Goal: Navigation & Orientation: Find specific page/section

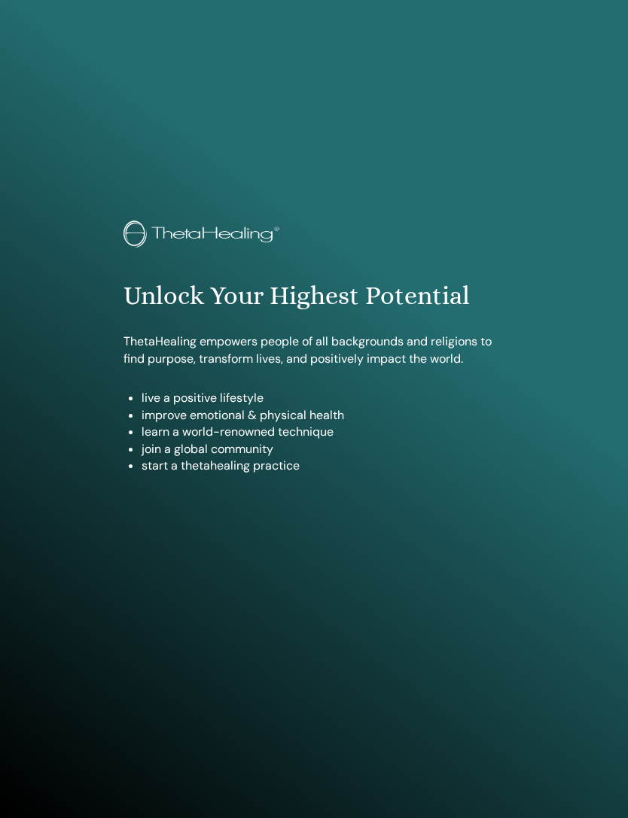
scroll to position [809, 0]
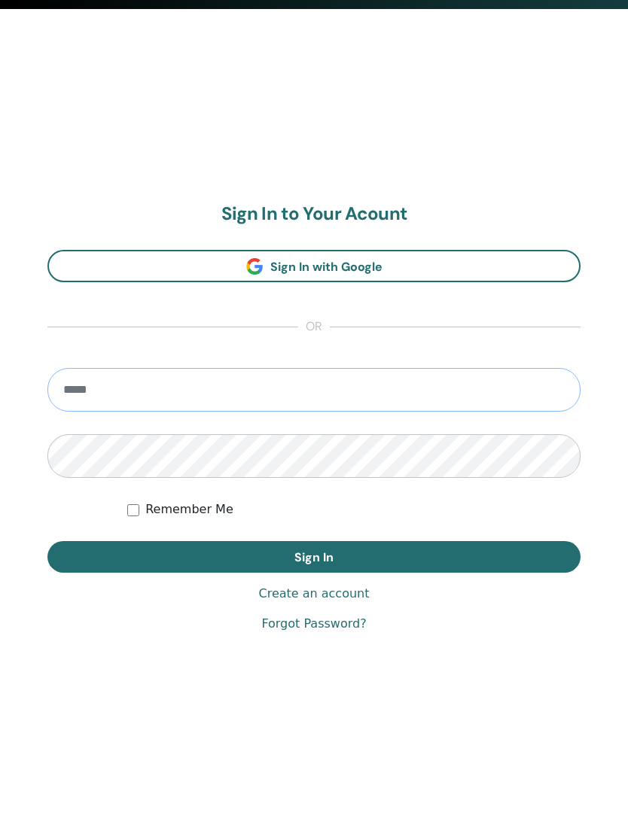
type input "**********"
click at [507, 554] on button "Sign In" at bounding box center [313, 557] width 533 height 32
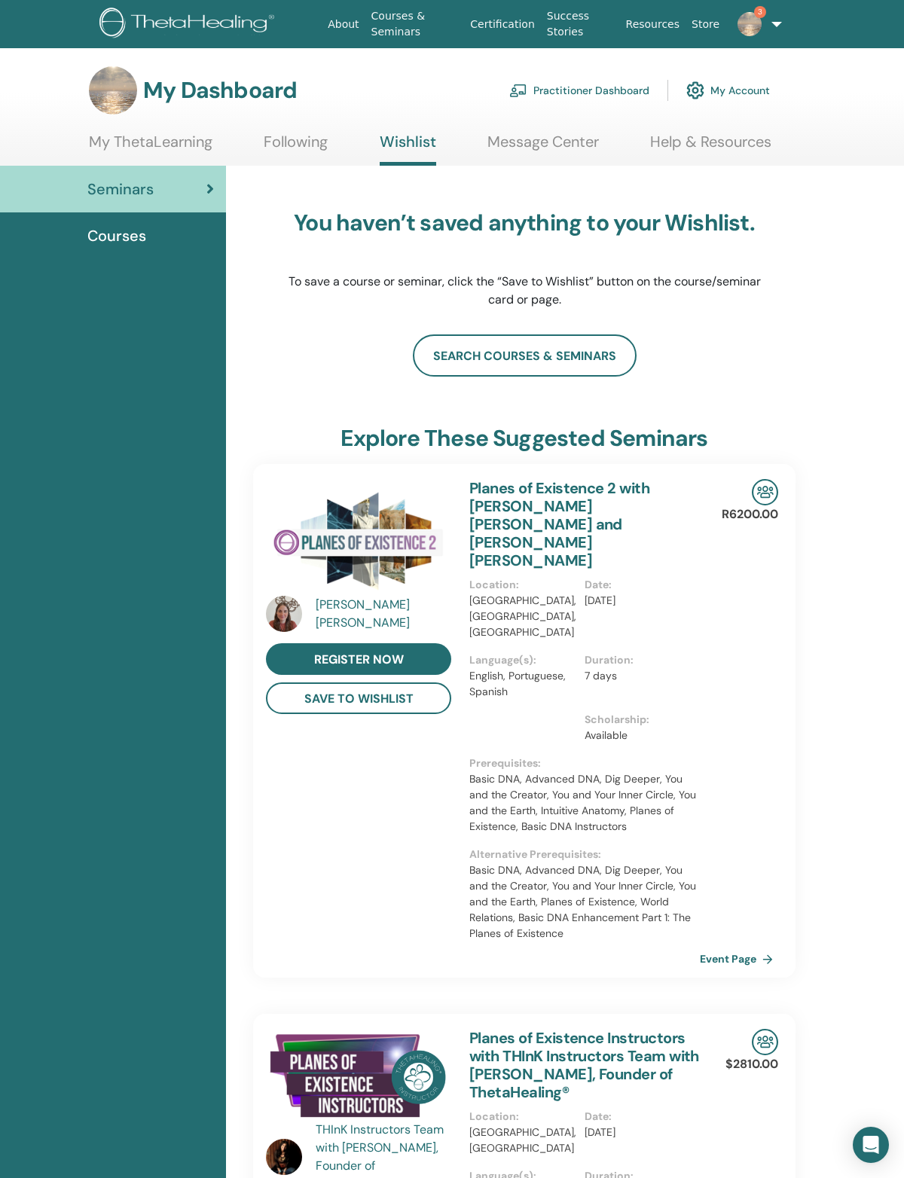
click at [568, 138] on link "Message Center" at bounding box center [542, 147] width 111 height 29
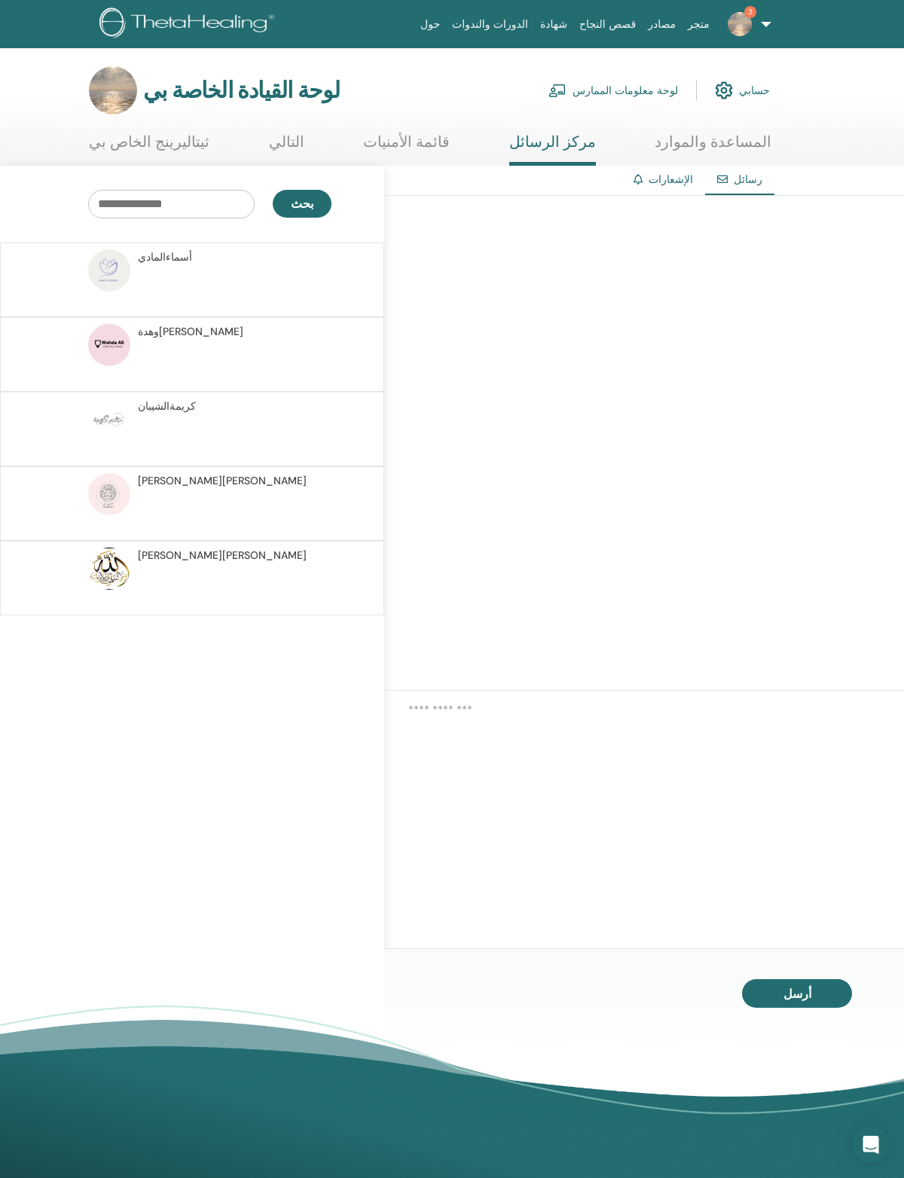
click at [188, 138] on link "ثيتاليرينج الخاص بي" at bounding box center [149, 147] width 120 height 29
click at [135, 151] on link "ثيتاليرينج الخاص بي" at bounding box center [149, 147] width 120 height 29
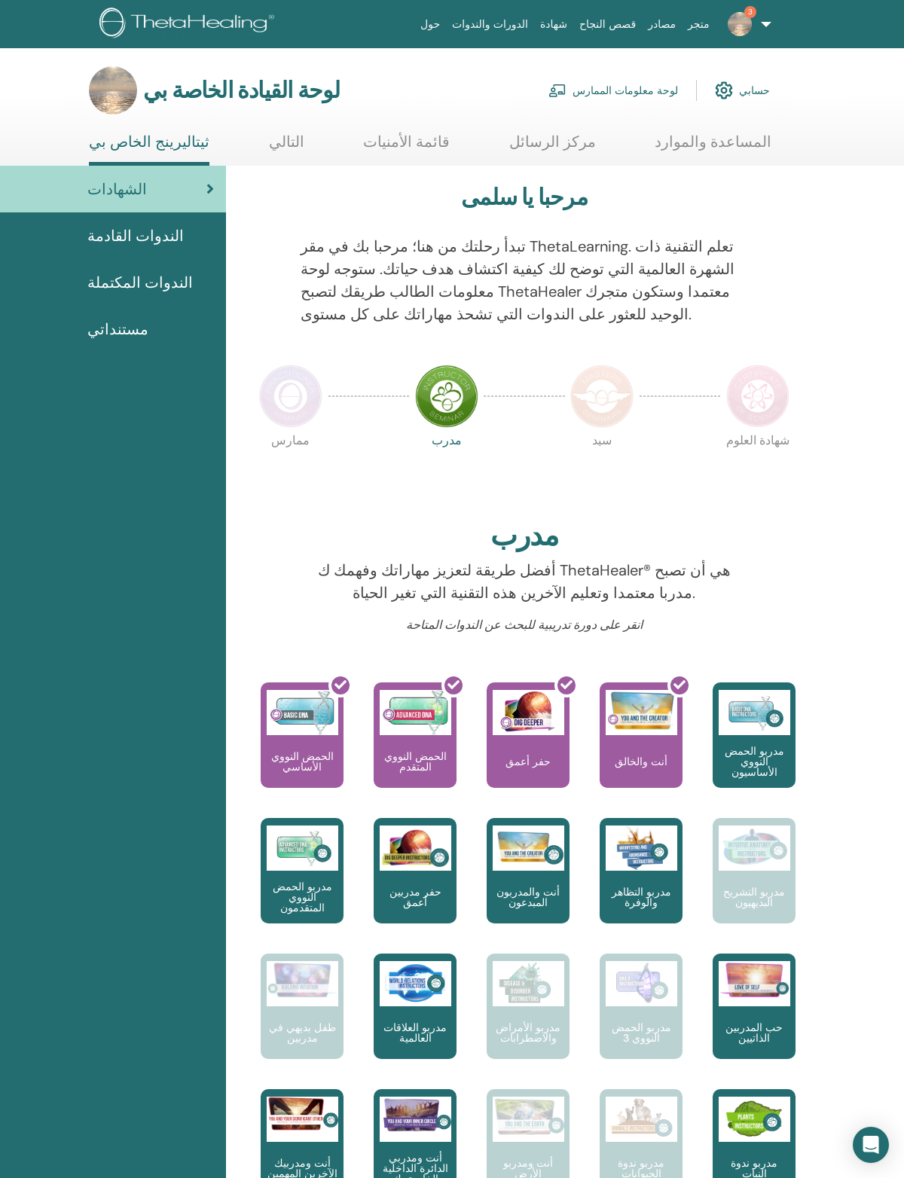
click at [281, 141] on link "التالي" at bounding box center [286, 147] width 35 height 29
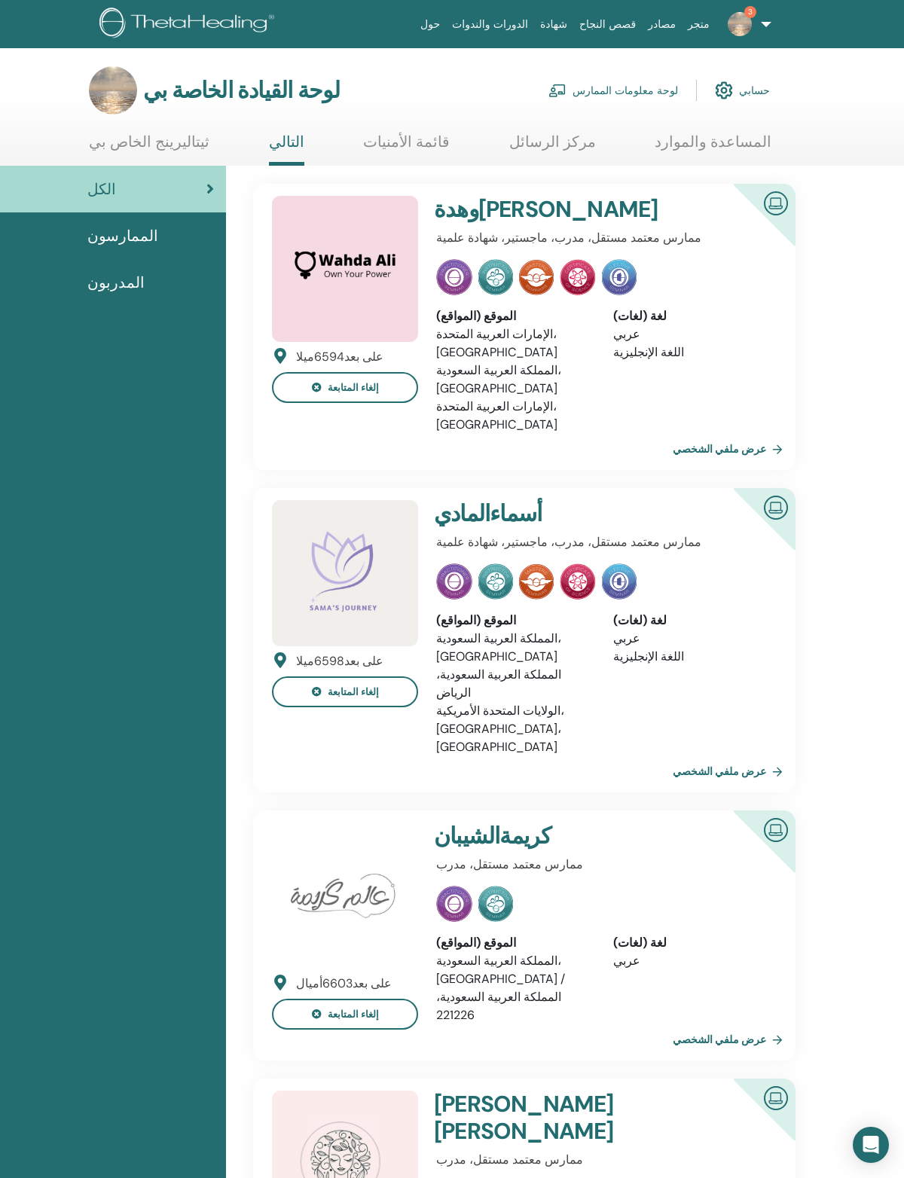
click at [440, 146] on link "قائمة الأمنيات" at bounding box center [406, 147] width 87 height 29
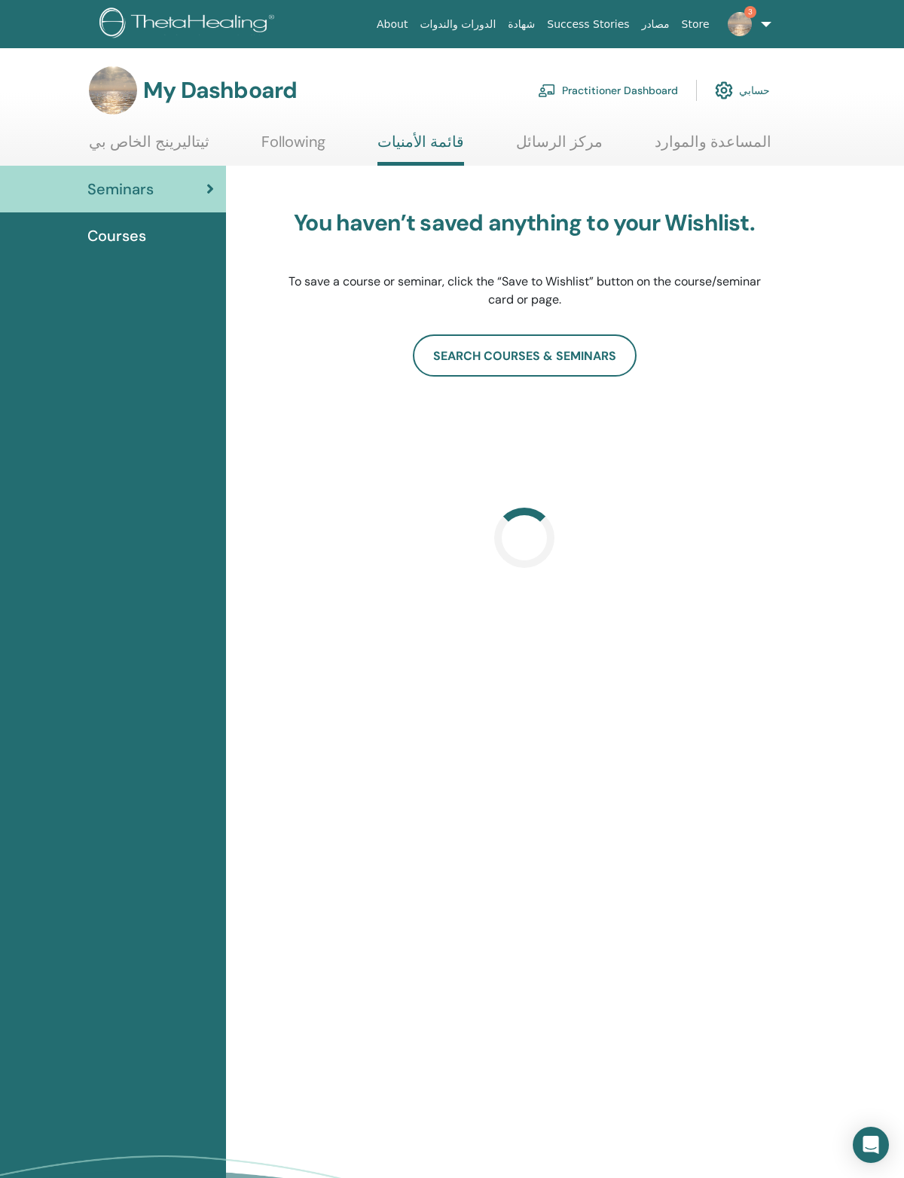
click at [561, 150] on link "مركز الرسائل" at bounding box center [559, 147] width 87 height 29
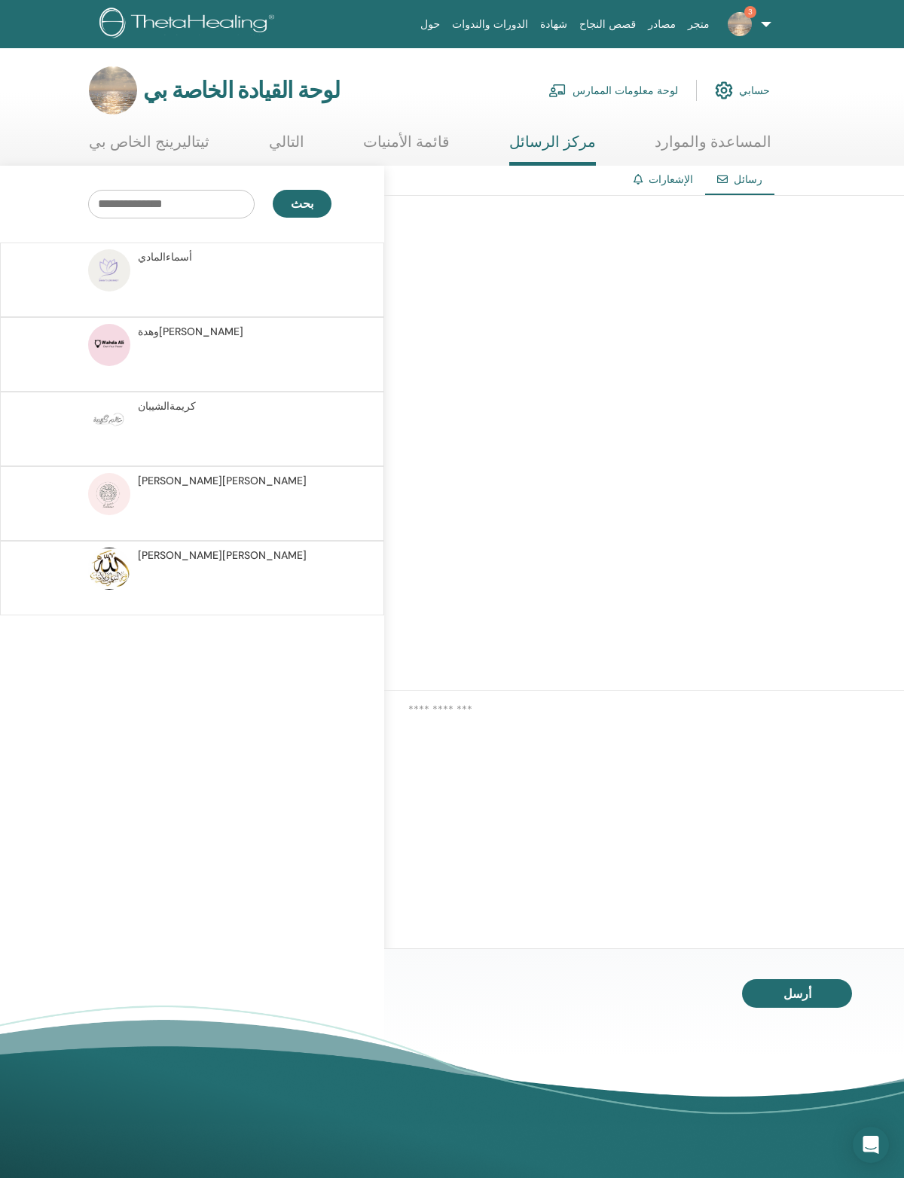
click at [651, 186] on link "الإشعارات" at bounding box center [670, 179] width 44 height 14
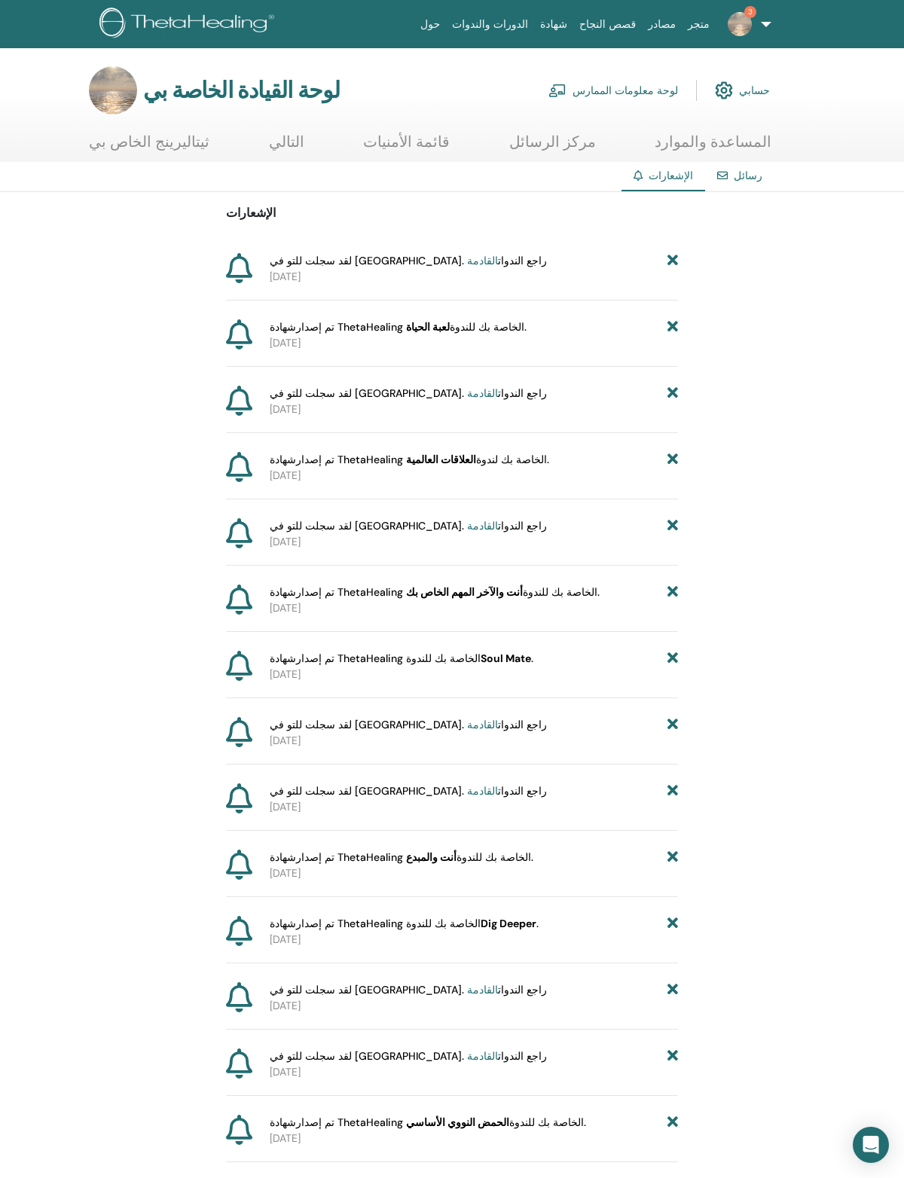
click at [730, 90] on img at bounding box center [724, 91] width 18 height 26
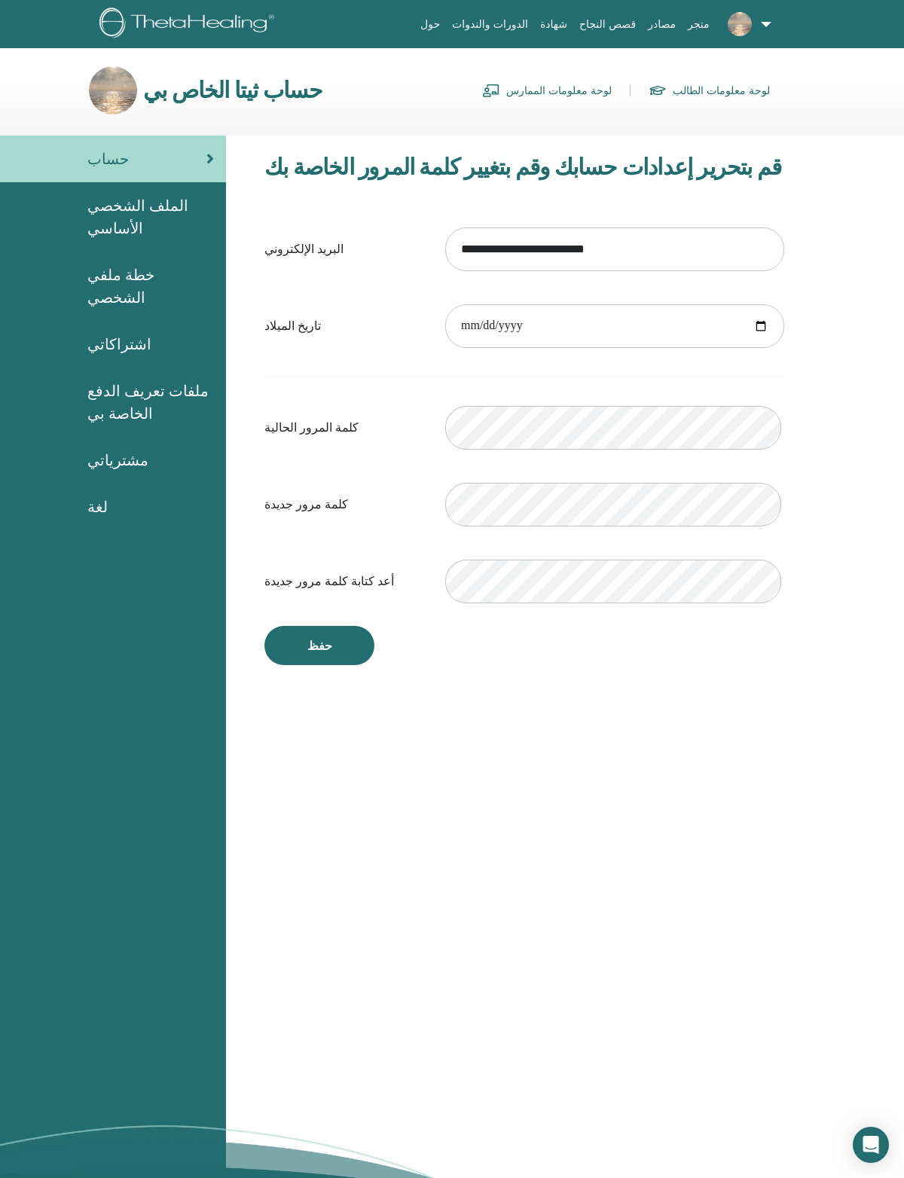
click at [188, 273] on span "خطة ملفي الشخصي" at bounding box center [150, 286] width 126 height 45
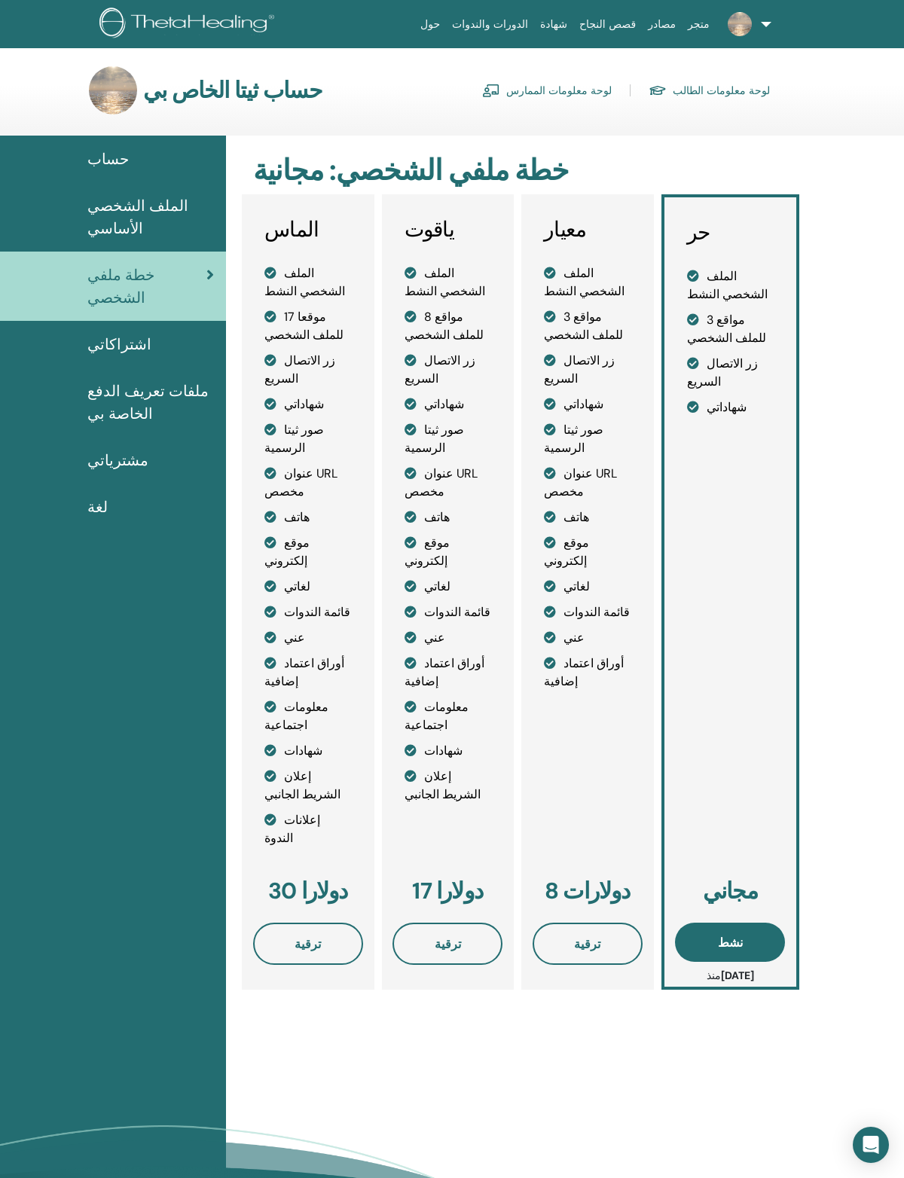
click at [126, 333] on span "اشتراكاتي" at bounding box center [119, 344] width 64 height 23
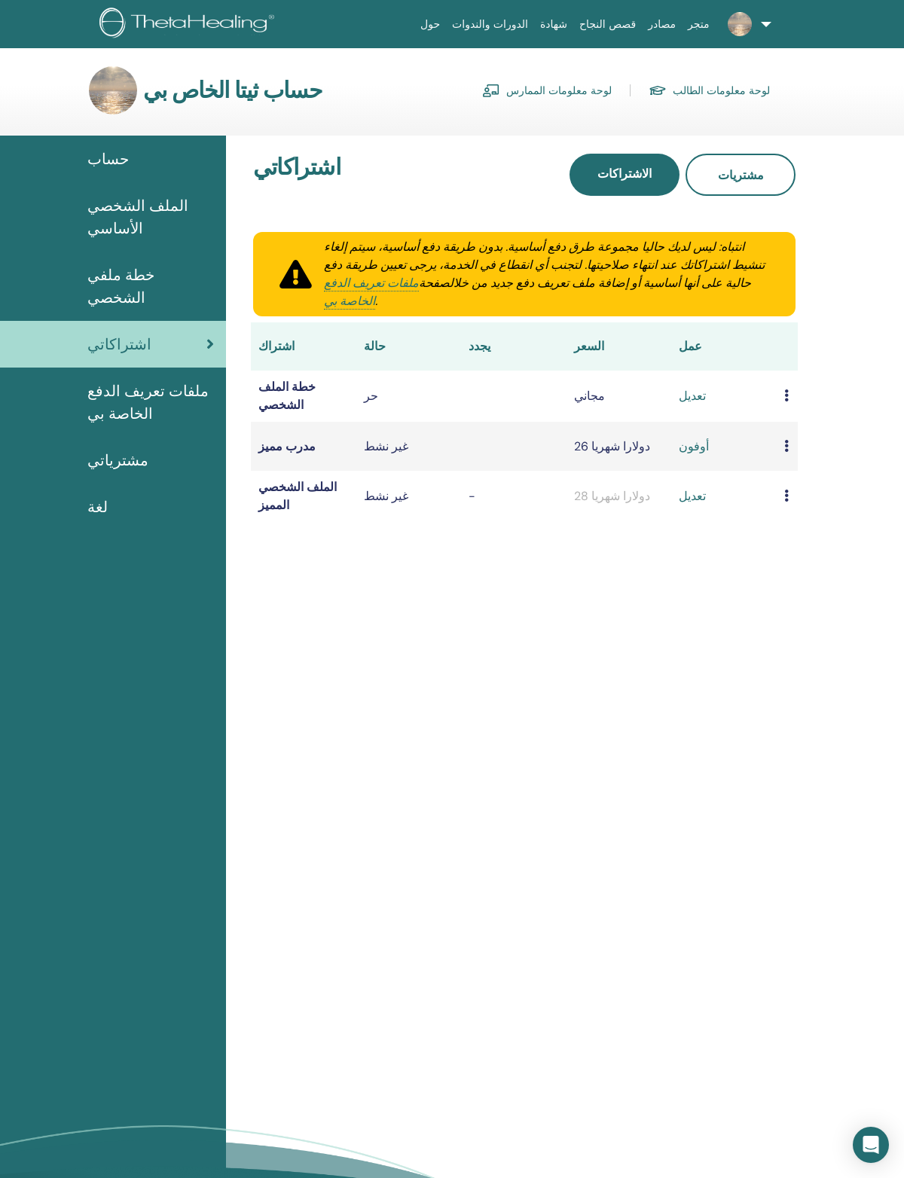
click at [111, 387] on span "ملفات تعريف الدفع الخاصة بي" at bounding box center [150, 401] width 126 height 45
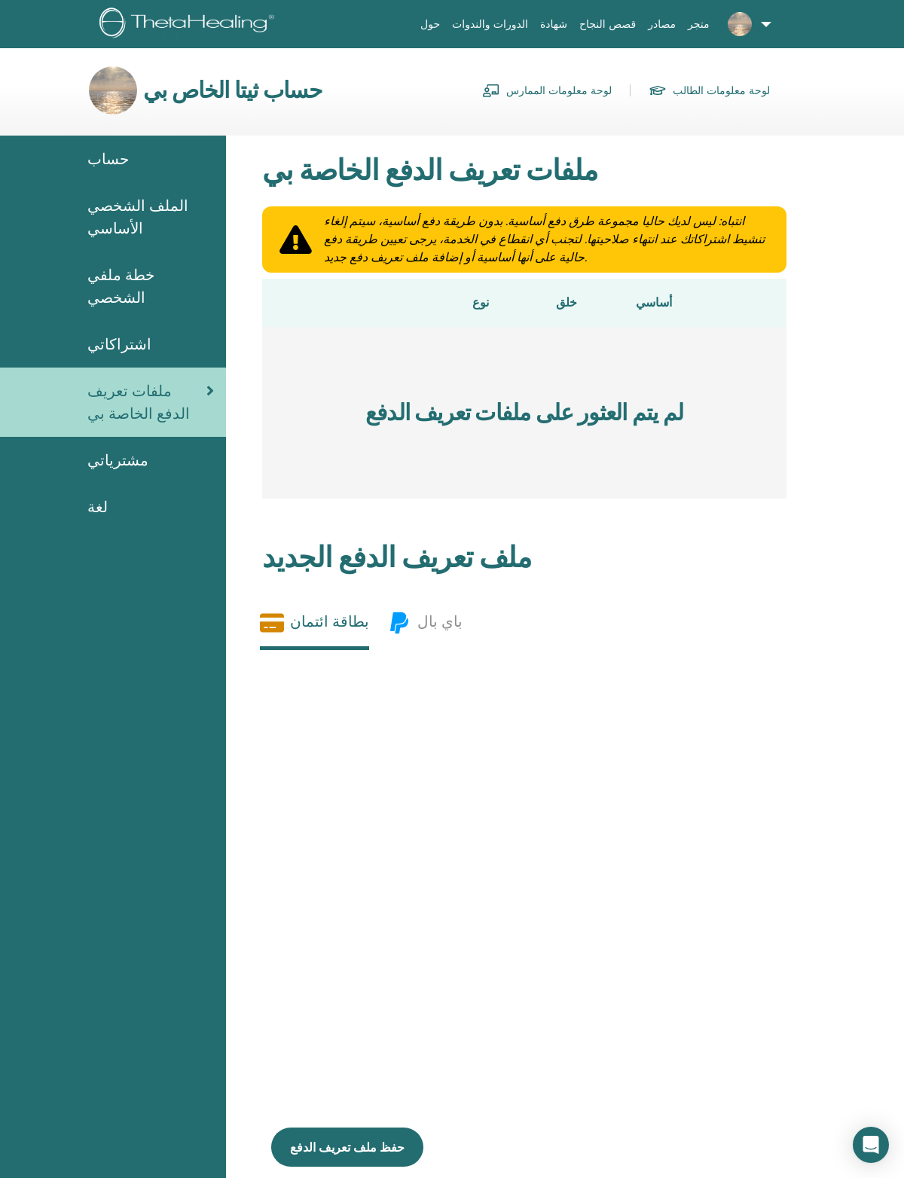
click at [106, 449] on span "مشترياتي" at bounding box center [117, 460] width 61 height 23
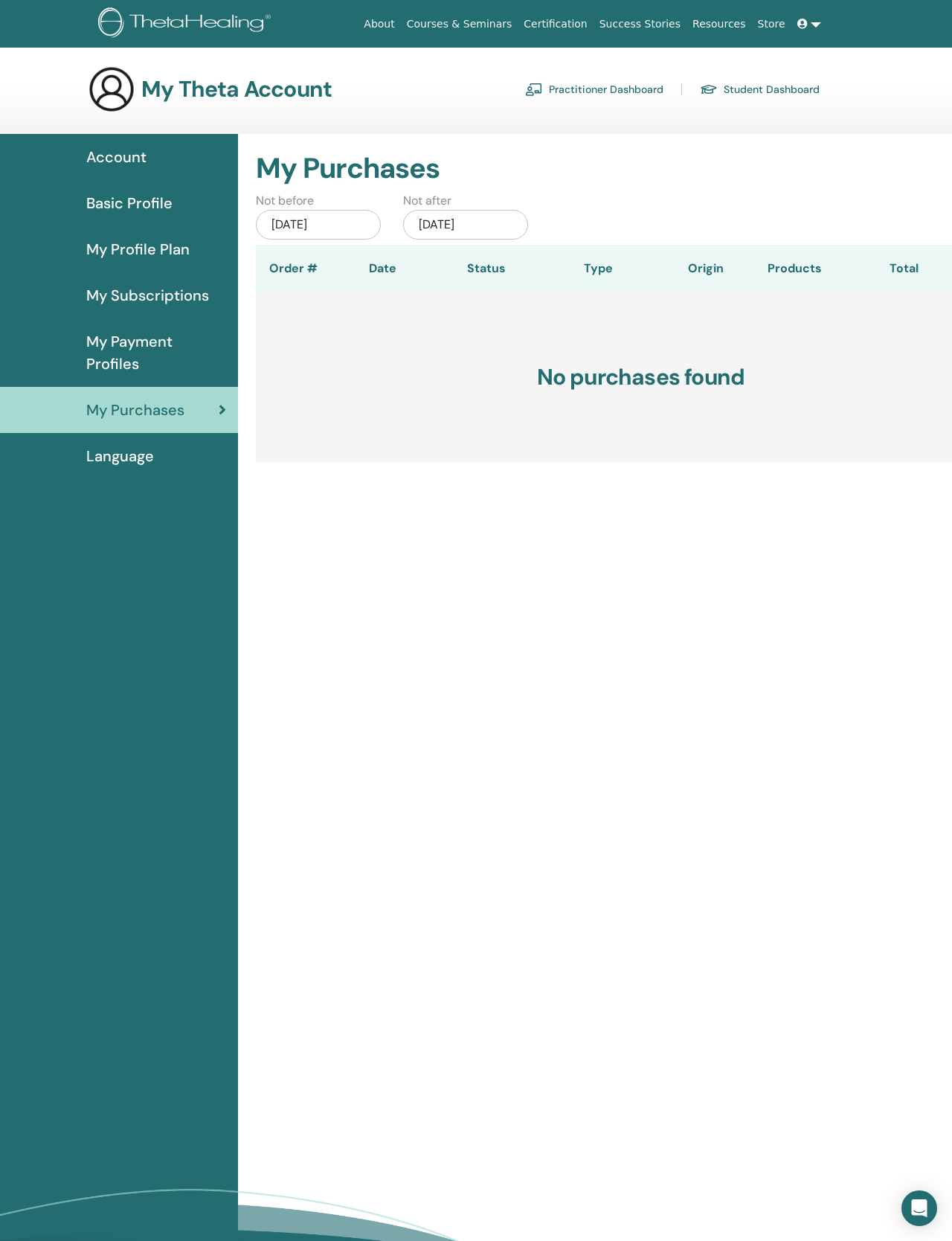
scroll to position [8, 0]
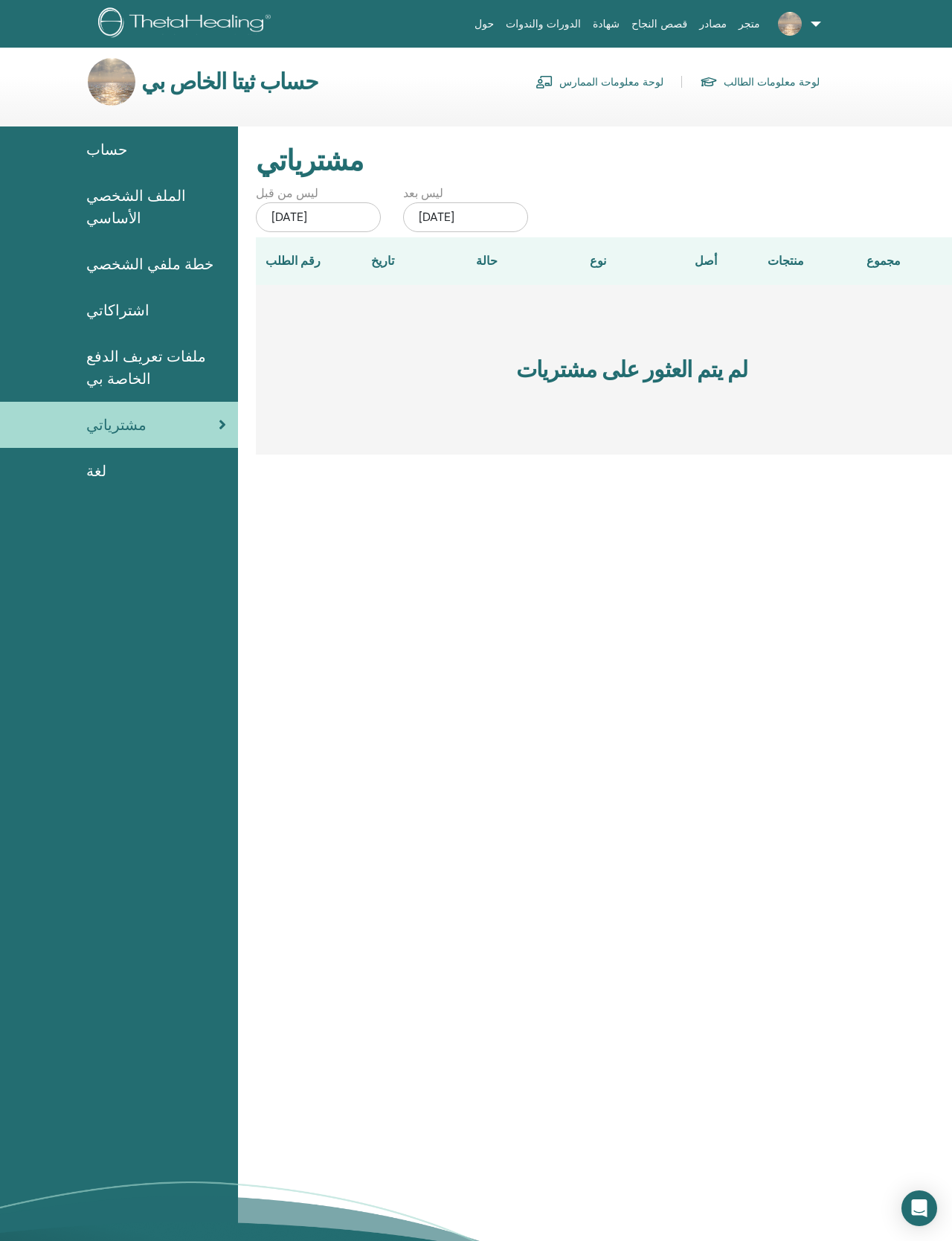
click at [104, 195] on span "الملف الشخصي الأساسي" at bounding box center [156, 207] width 140 height 44
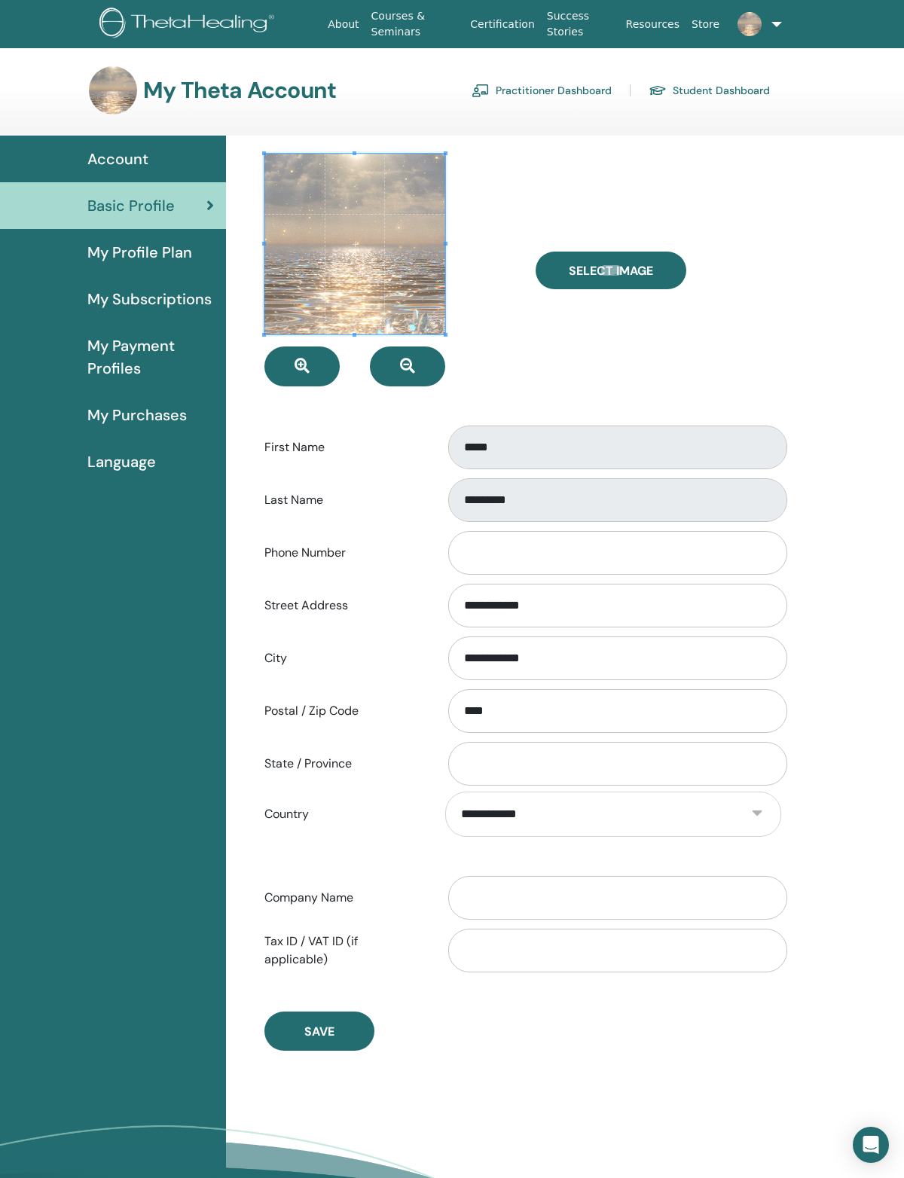
scroll to position [35, 0]
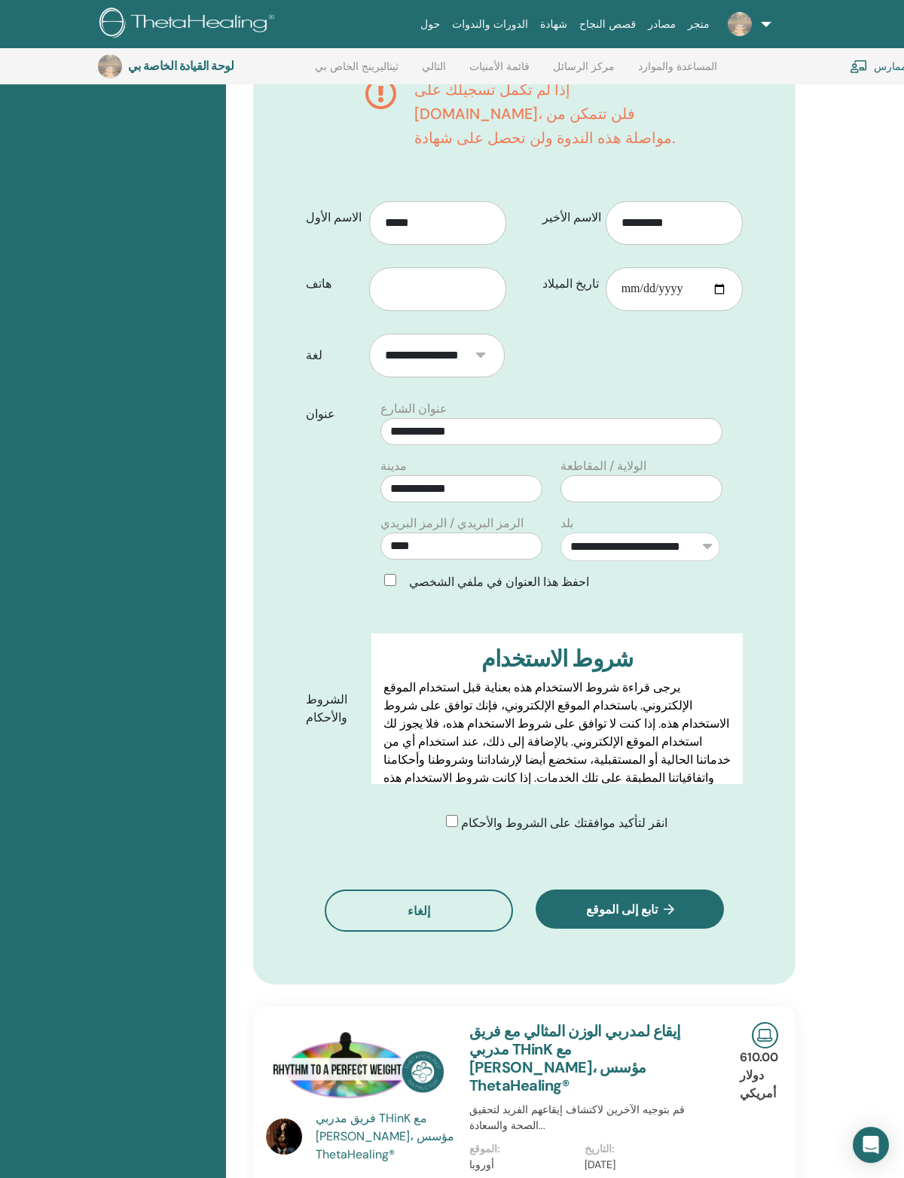
scroll to position [548, 0]
click at [406, 889] on button "إلغاء" at bounding box center [419, 910] width 188 height 42
